Goal: Book appointment/travel/reservation

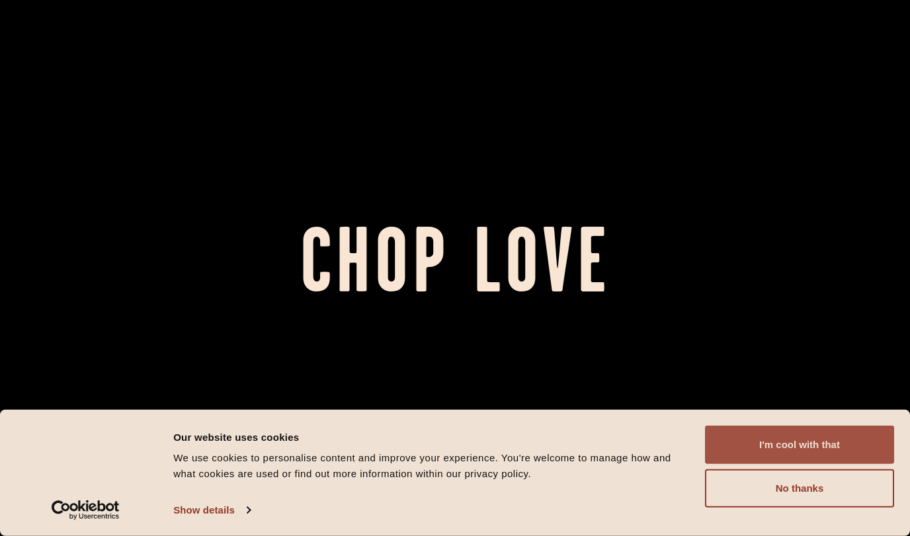
click at [813, 443] on button "I'm cool with that" at bounding box center [799, 445] width 189 height 38
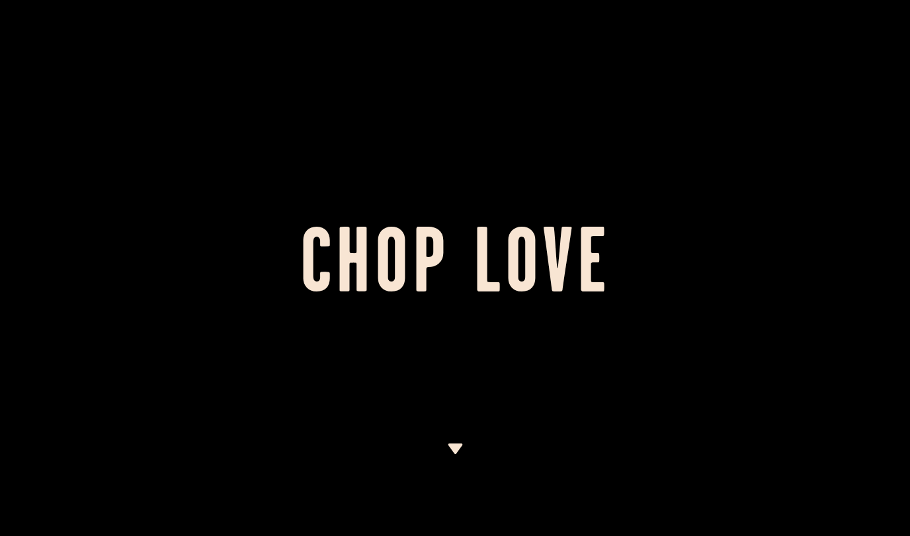
click at [497, 276] on h1 "Chop Love" at bounding box center [455, 268] width 910 height 73
click at [438, 436] on div at bounding box center [455, 268] width 910 height 536
click at [447, 446] on img at bounding box center [455, 449] width 17 height 11
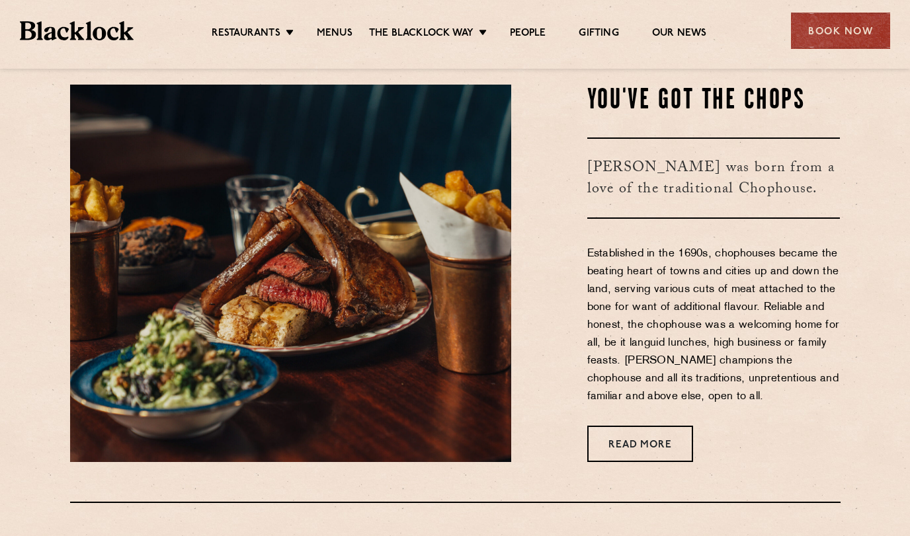
scroll to position [491, 0]
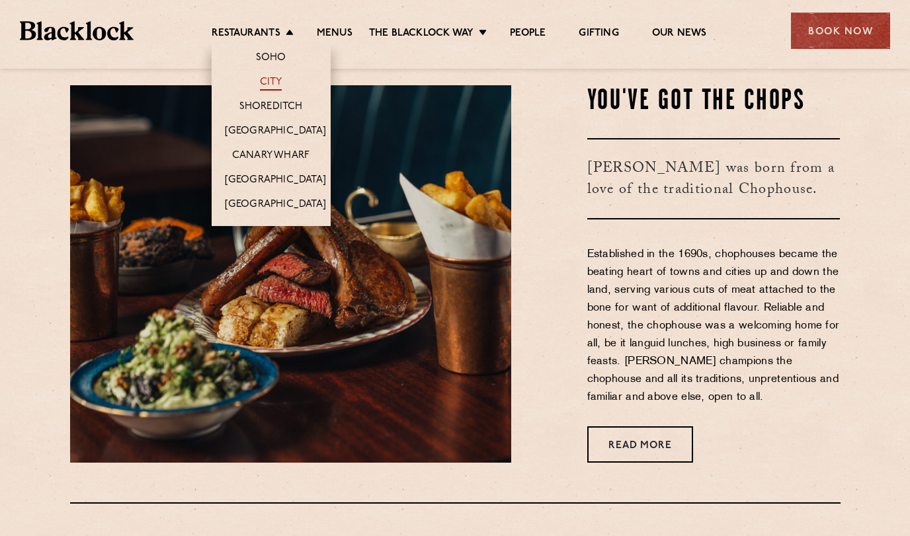
click at [278, 87] on link "City" at bounding box center [271, 83] width 22 height 15
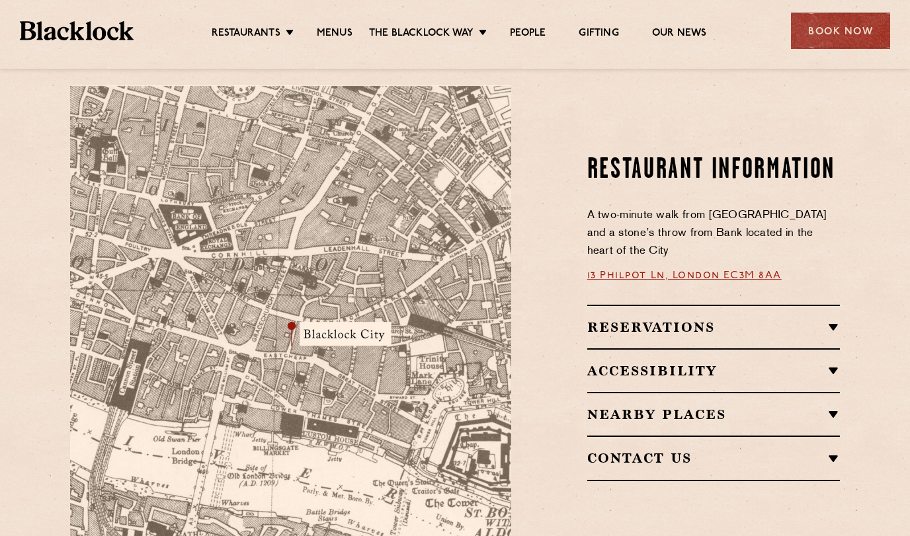
scroll to position [721, 0]
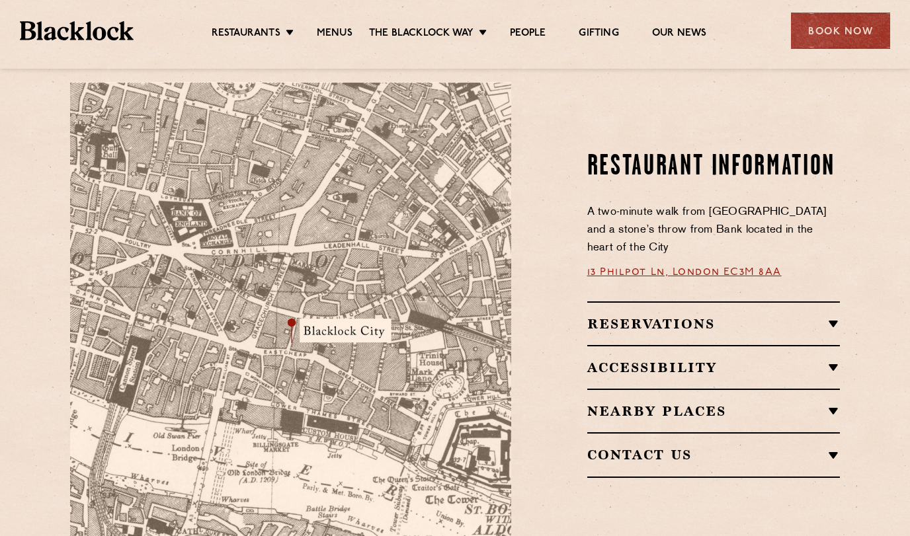
click at [643, 316] on h2 "Reservations" at bounding box center [713, 324] width 253 height 16
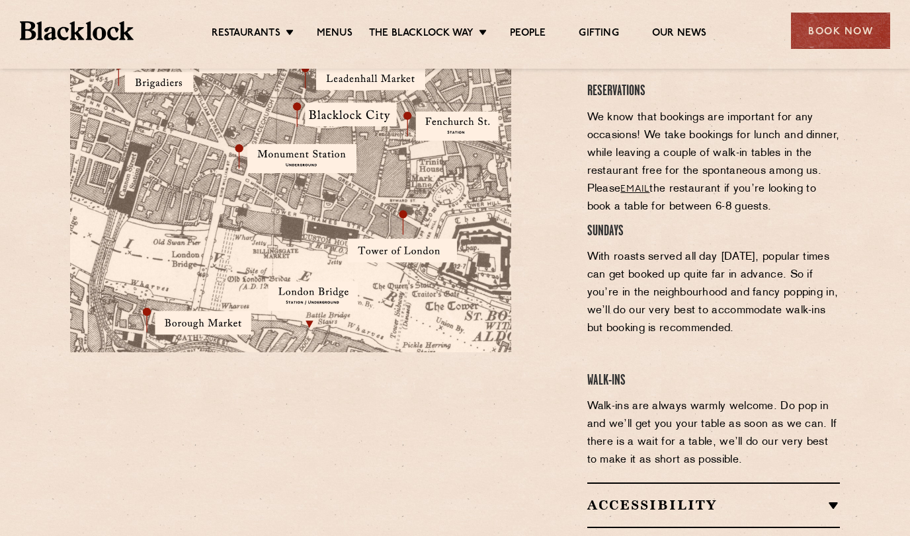
scroll to position [899, 0]
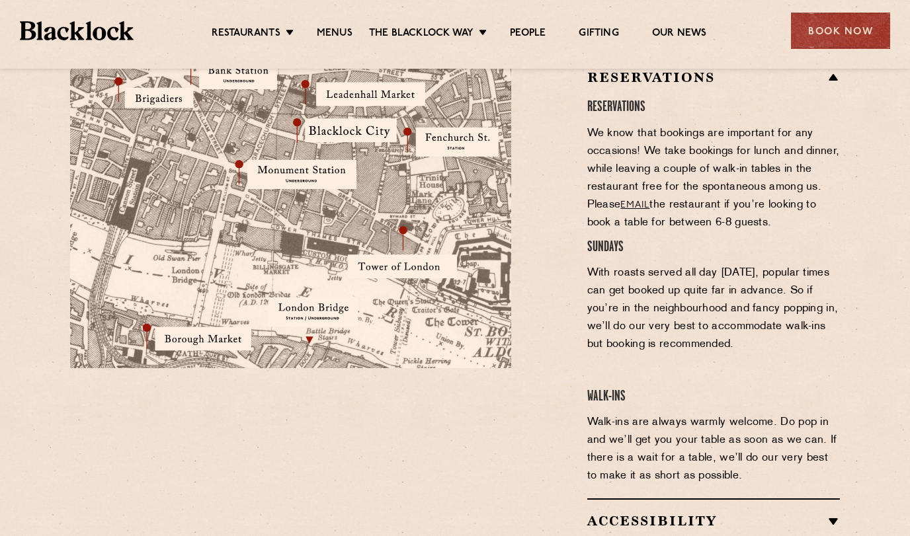
click at [638, 200] on link "email" at bounding box center [634, 205] width 29 height 10
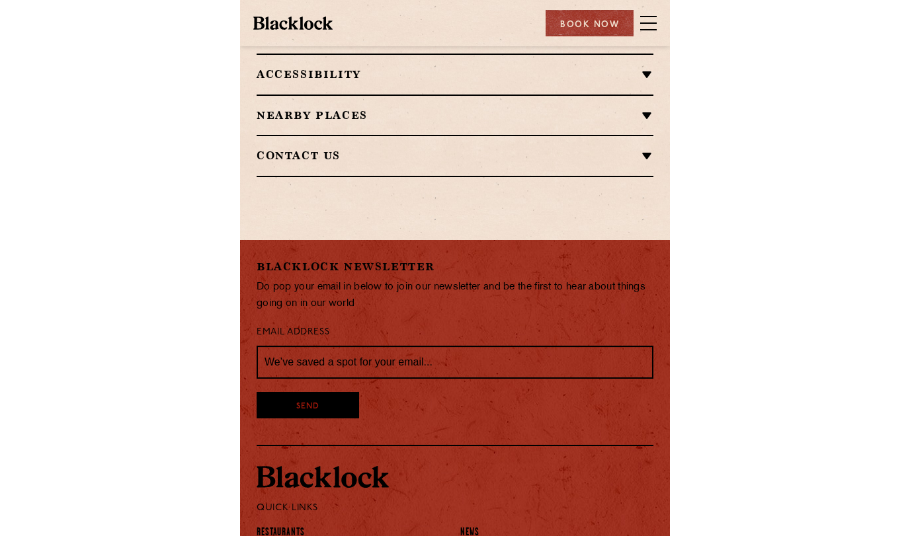
scroll to position [905, 0]
